Goal: Find specific page/section: Find specific page/section

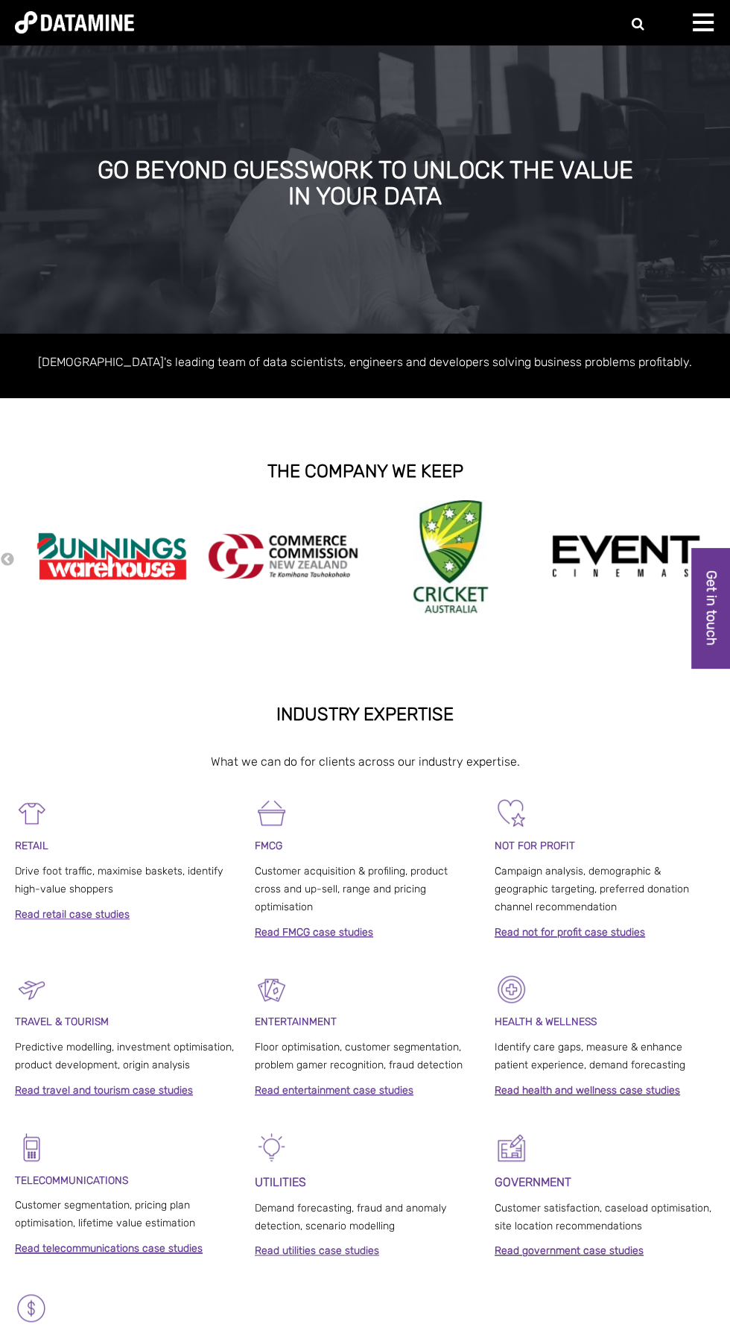
click at [703, 30] on span at bounding box center [703, 29] width 21 height 3
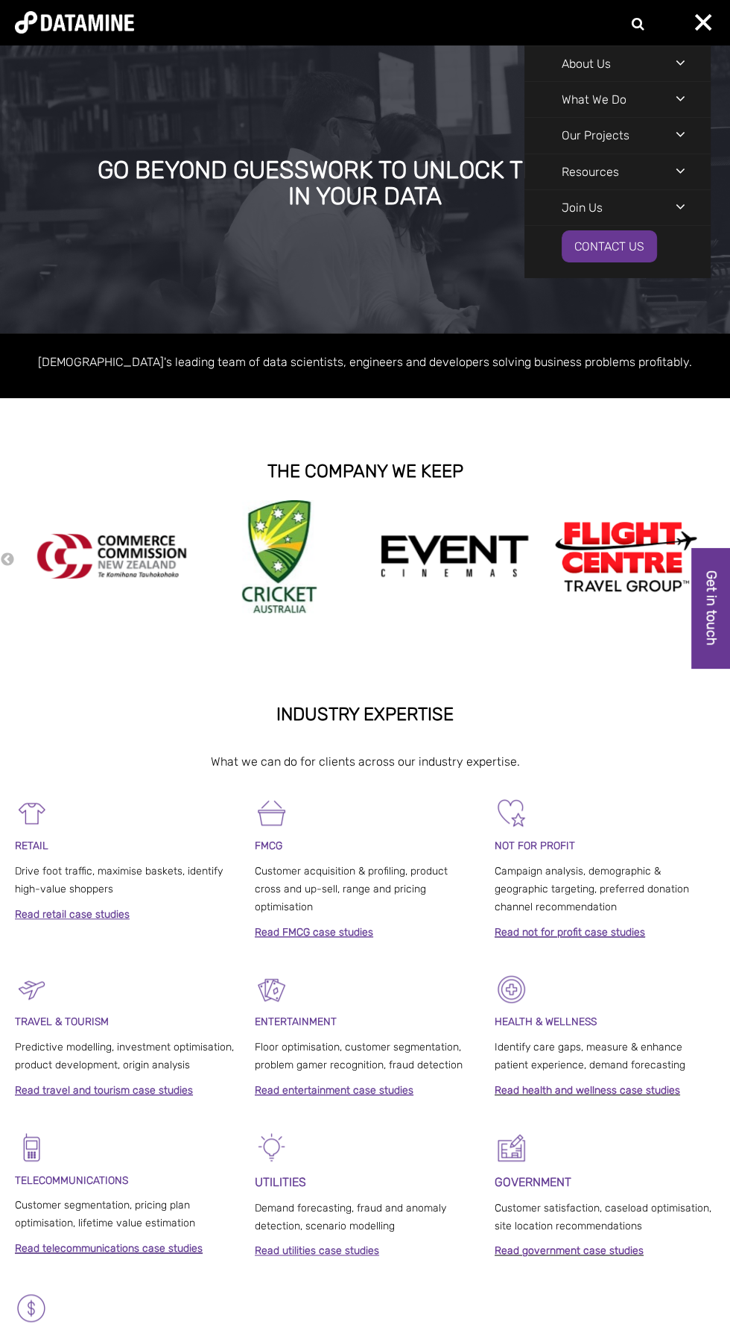
click at [694, 209] on div "Navigation Menu" at bounding box center [693, 206] width 35 height 33
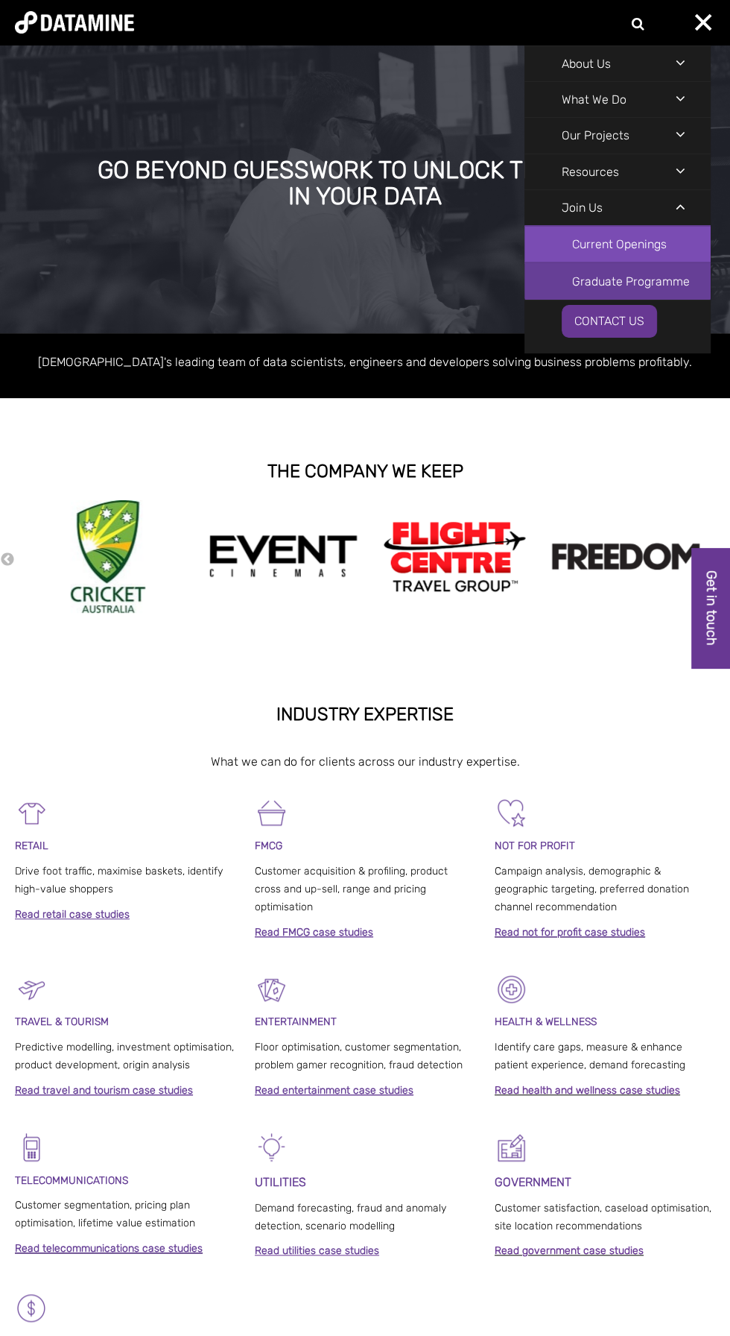
click at [632, 248] on link "Current Openings" at bounding box center [618, 244] width 186 height 37
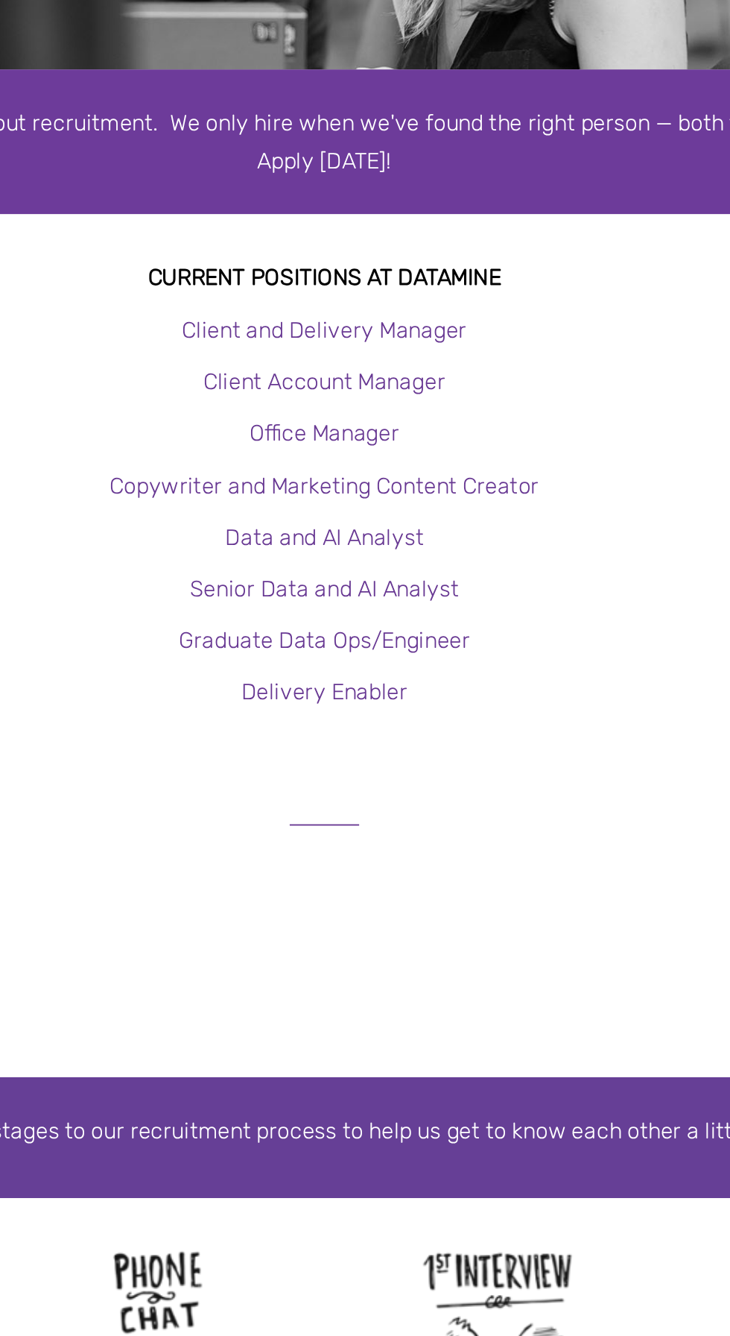
click at [432, 760] on div at bounding box center [549, 778] width 348 height 37
